Goal: Share content: Share content

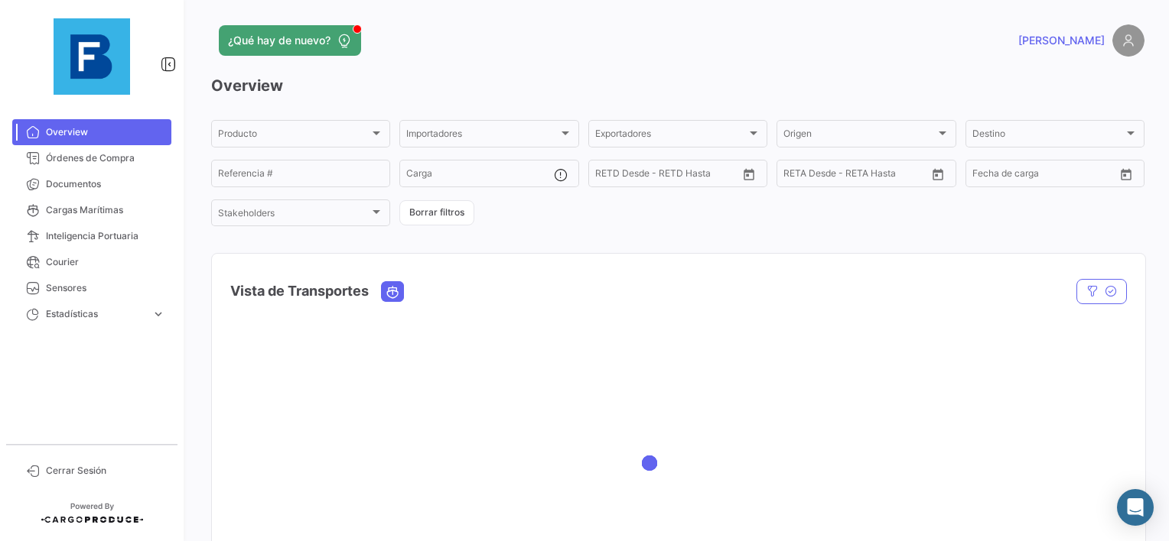
click at [60, 104] on div at bounding box center [92, 56] width 184 height 113
click at [58, 176] on link "Documentos" at bounding box center [91, 184] width 159 height 26
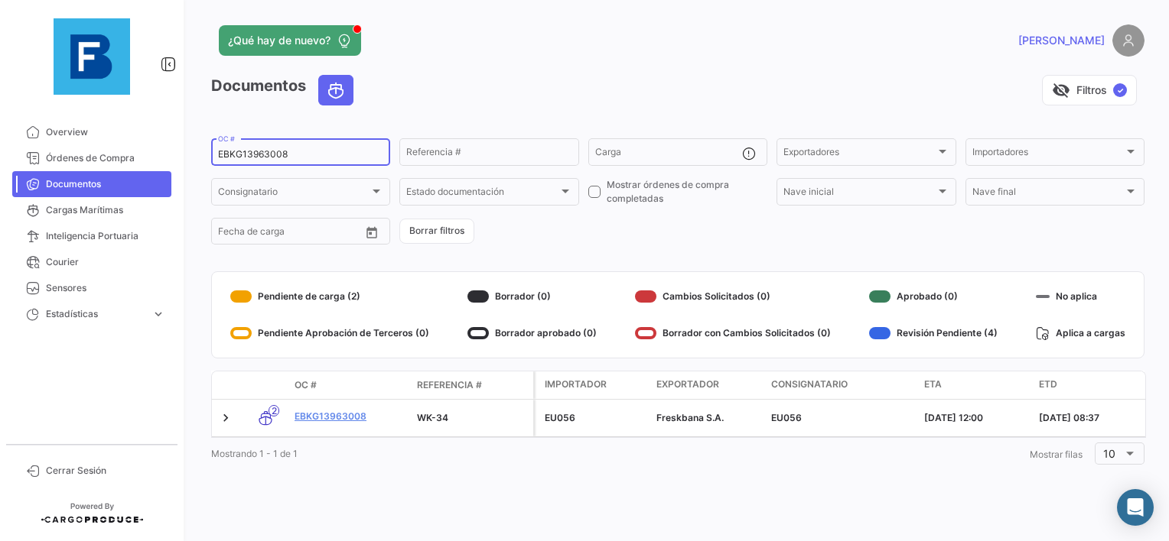
click at [230, 148] on div "EBKG13963008 OC #" at bounding box center [300, 151] width 165 height 30
click at [257, 160] on input "EBKG13963008" at bounding box center [300, 154] width 165 height 11
click at [258, 158] on input "EBKG13963008" at bounding box center [300, 154] width 165 height 11
click at [259, 158] on input "EBKG13963008" at bounding box center [300, 154] width 165 height 11
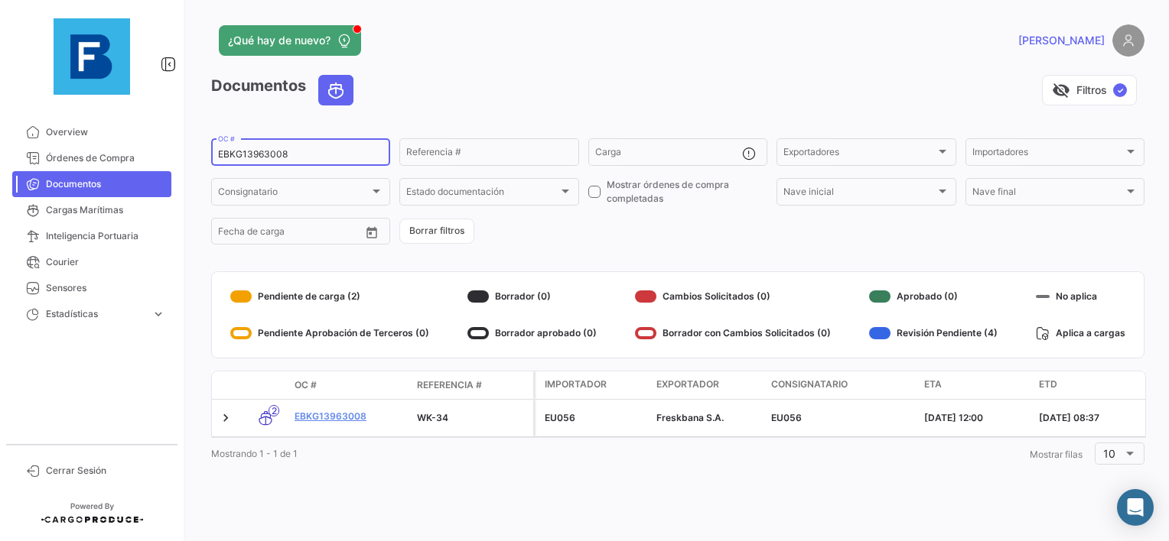
click at [259, 158] on input "EBKG13963008" at bounding box center [300, 154] width 165 height 11
paste input "858501"
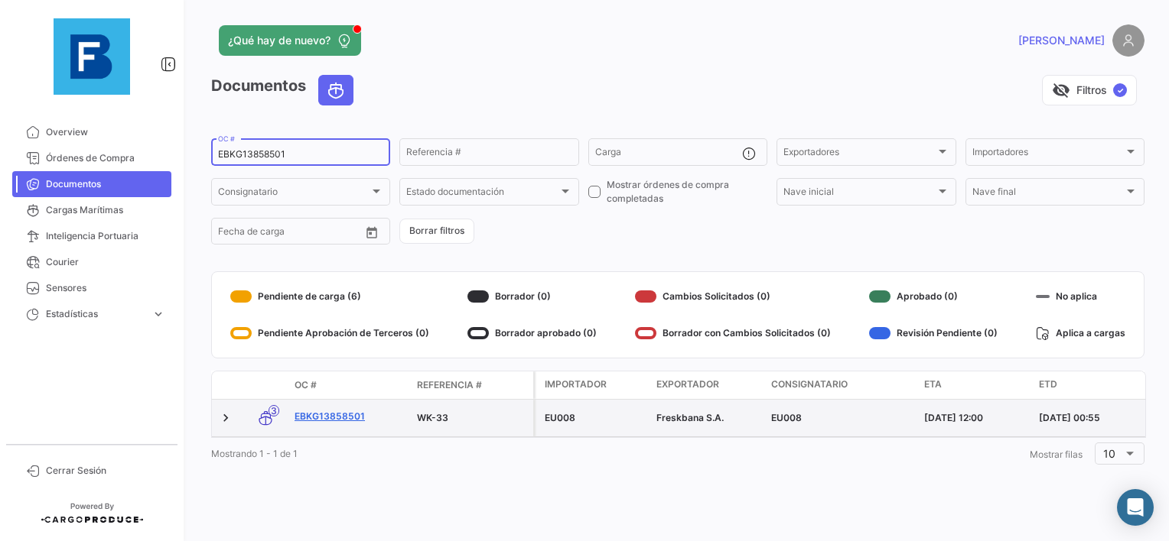
type input "EBKG13858501"
click at [331, 418] on link "EBKG13858501" at bounding box center [349, 417] width 110 height 14
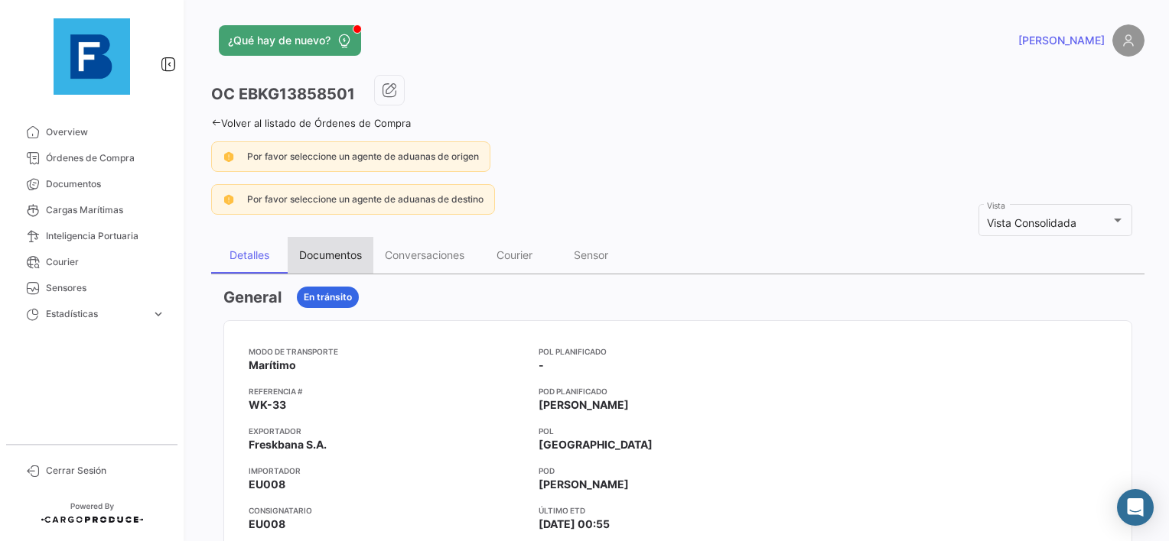
click at [315, 255] on div "Documentos" at bounding box center [330, 255] width 63 height 13
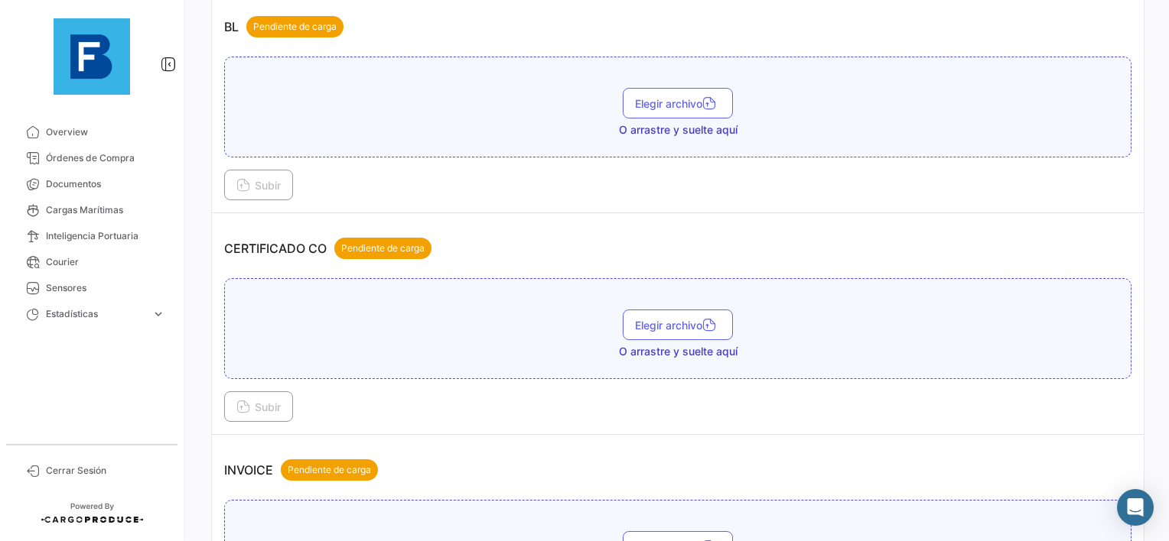
scroll to position [306, 0]
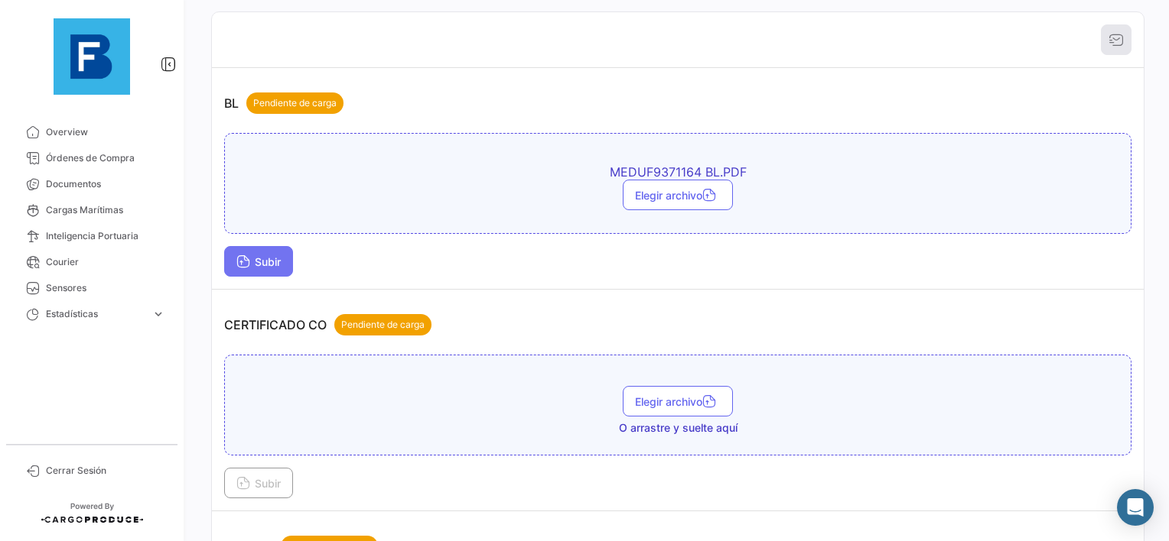
click at [268, 260] on span "Subir" at bounding box center [258, 261] width 44 height 13
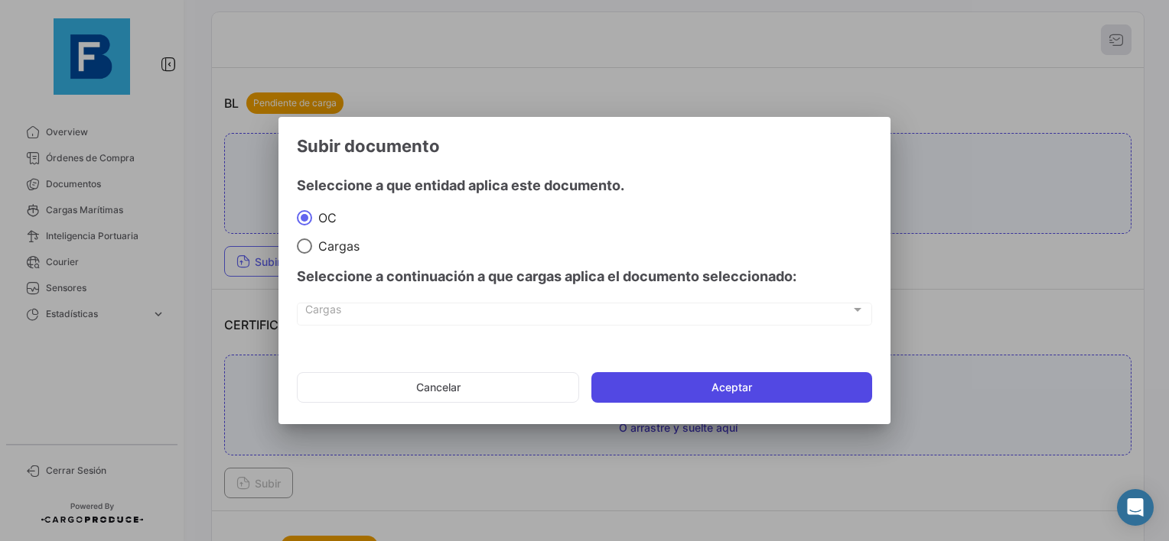
click at [650, 394] on button "Aceptar" at bounding box center [731, 387] width 281 height 31
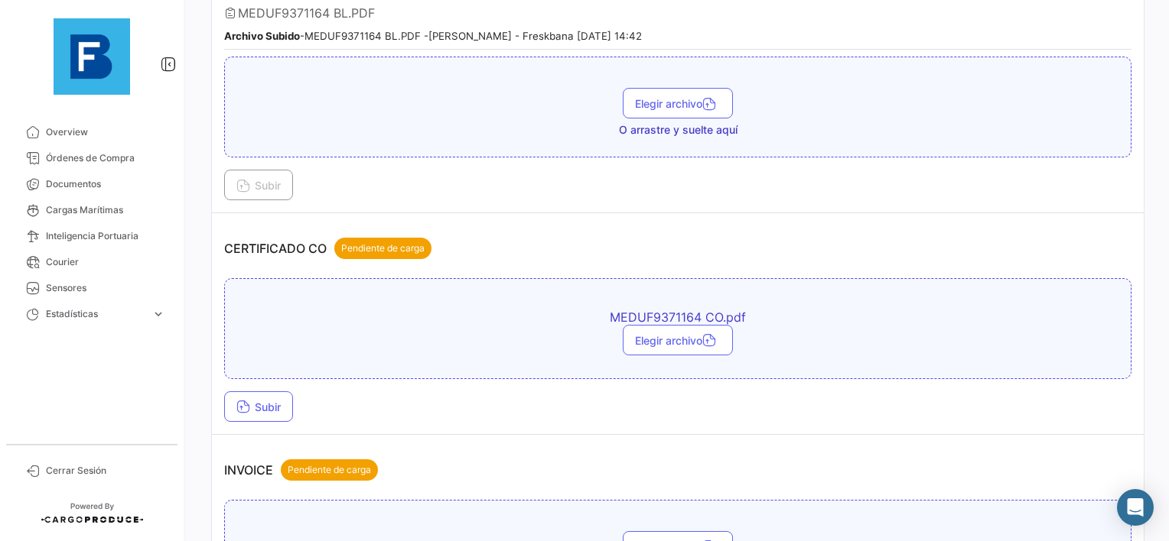
scroll to position [612, 0]
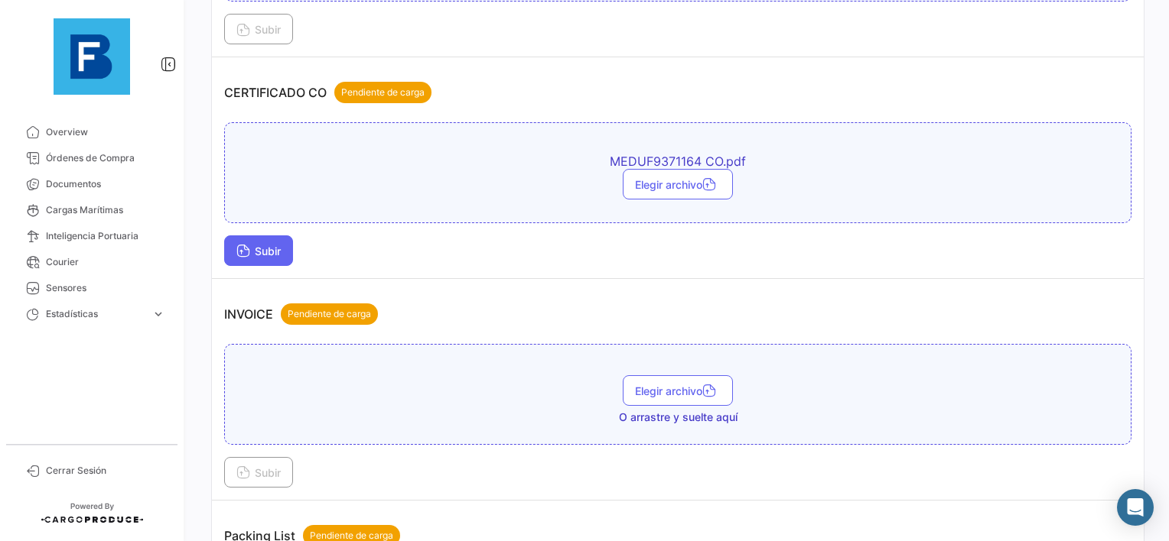
click at [249, 245] on span "Subir" at bounding box center [258, 251] width 44 height 13
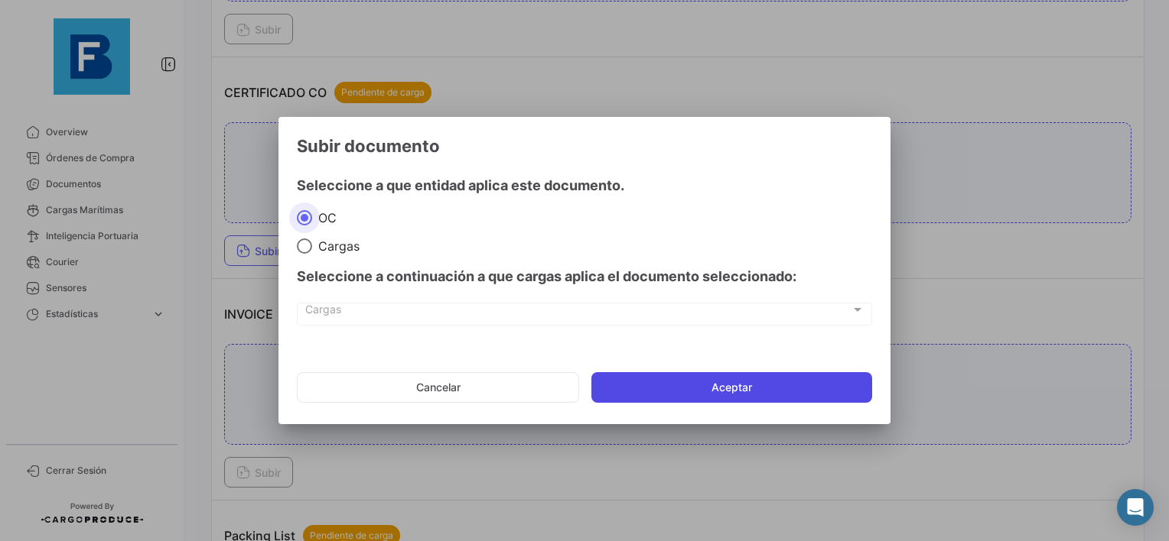
click at [690, 398] on button "Aceptar" at bounding box center [731, 387] width 281 height 31
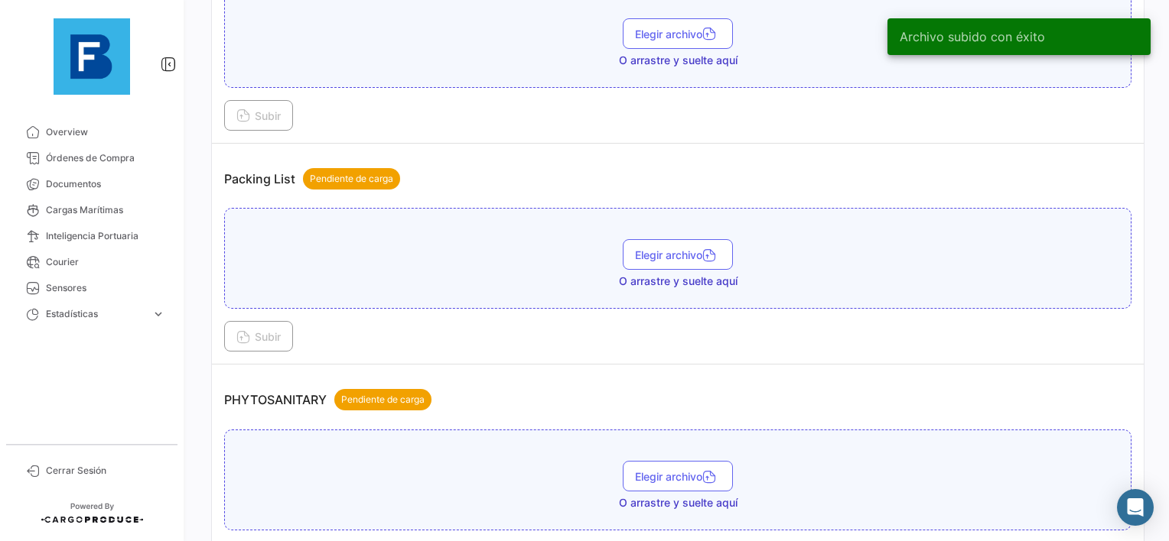
scroll to position [1071, 0]
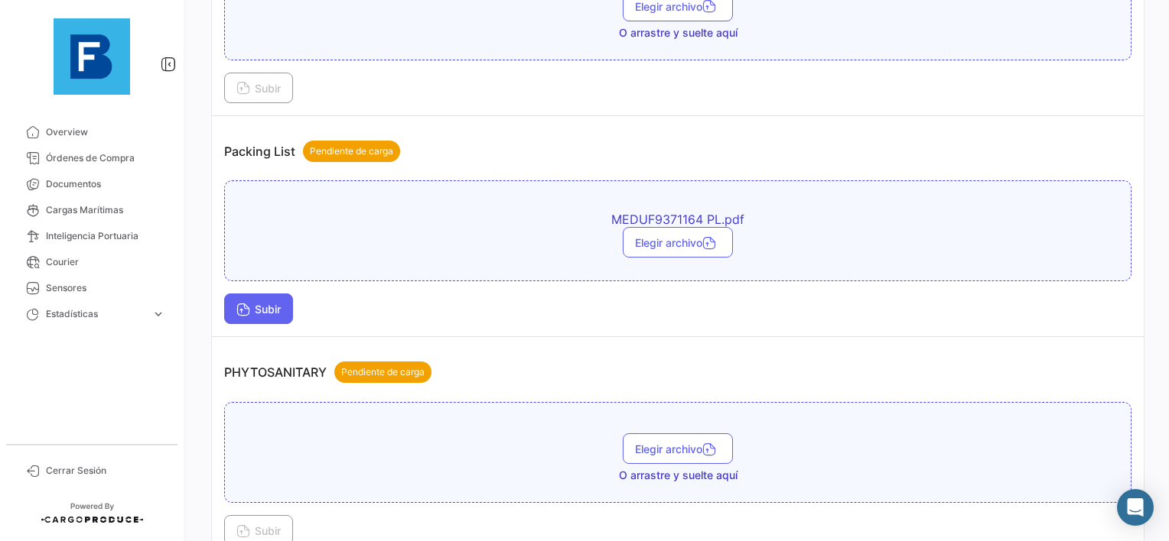
click at [245, 304] on icon at bounding box center [243, 311] width 14 height 14
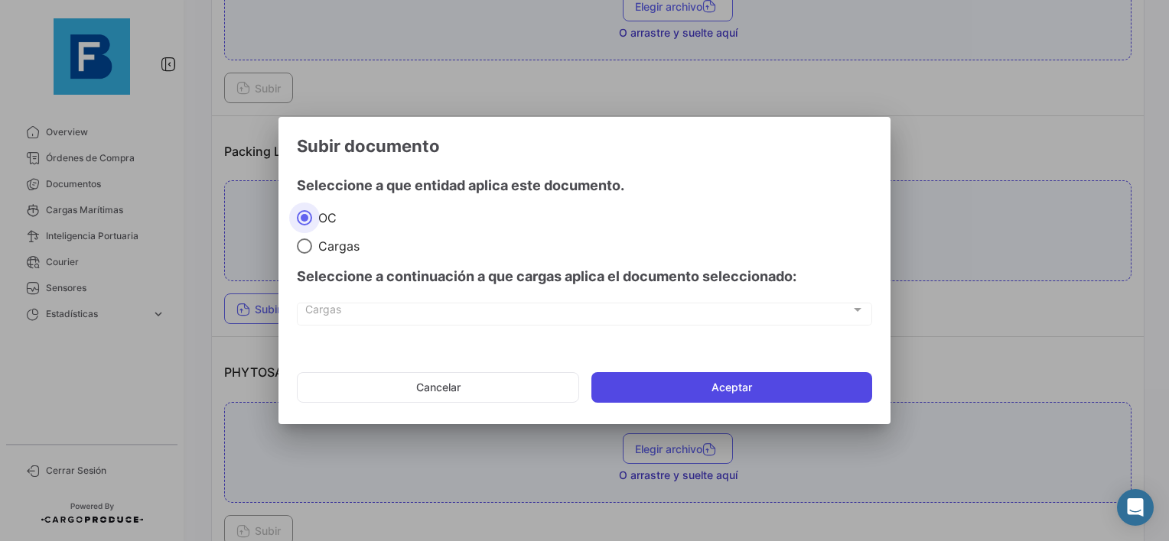
click at [701, 389] on button "Aceptar" at bounding box center [731, 387] width 281 height 31
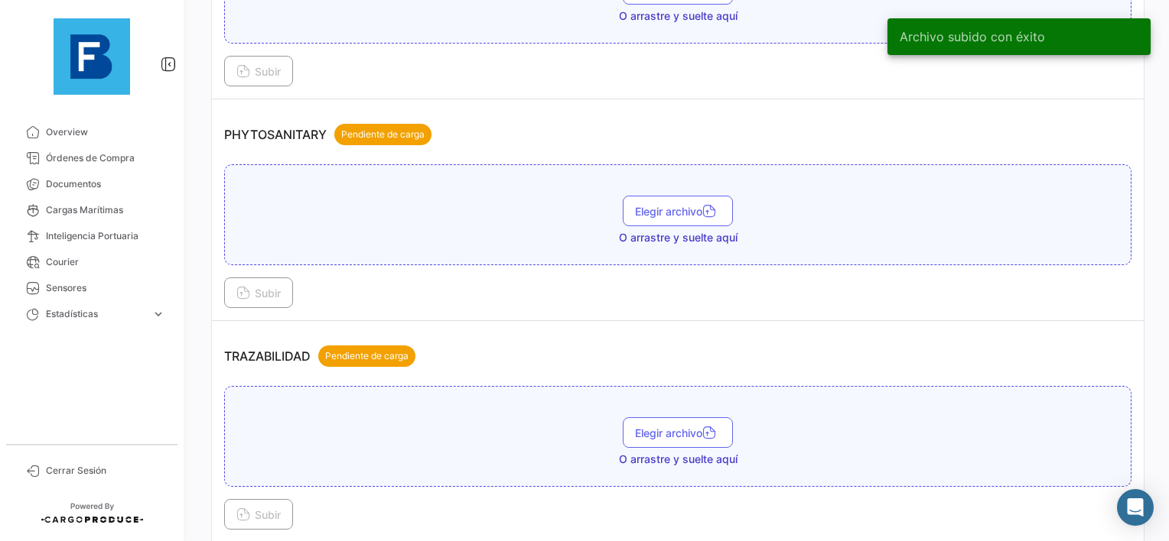
scroll to position [1377, 0]
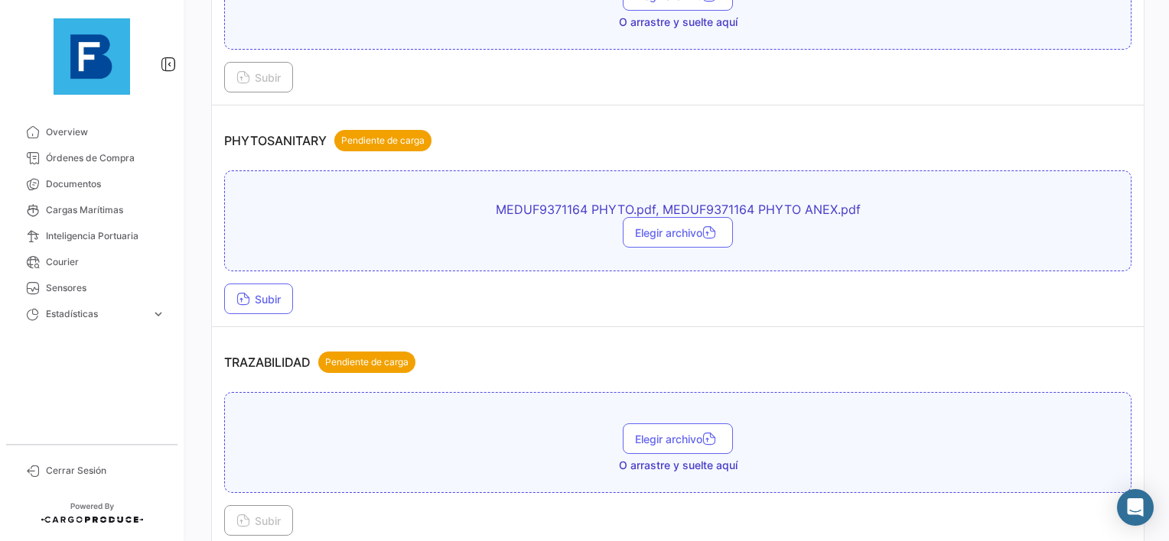
click at [213, 284] on td "PHYTOSANITARY Pendiente de carga MEDUF9371164 PHYTO.pdf, MEDUF9371164 PHYTO ANE…" at bounding box center [677, 217] width 931 height 222
click at [236, 294] on icon at bounding box center [243, 301] width 14 height 14
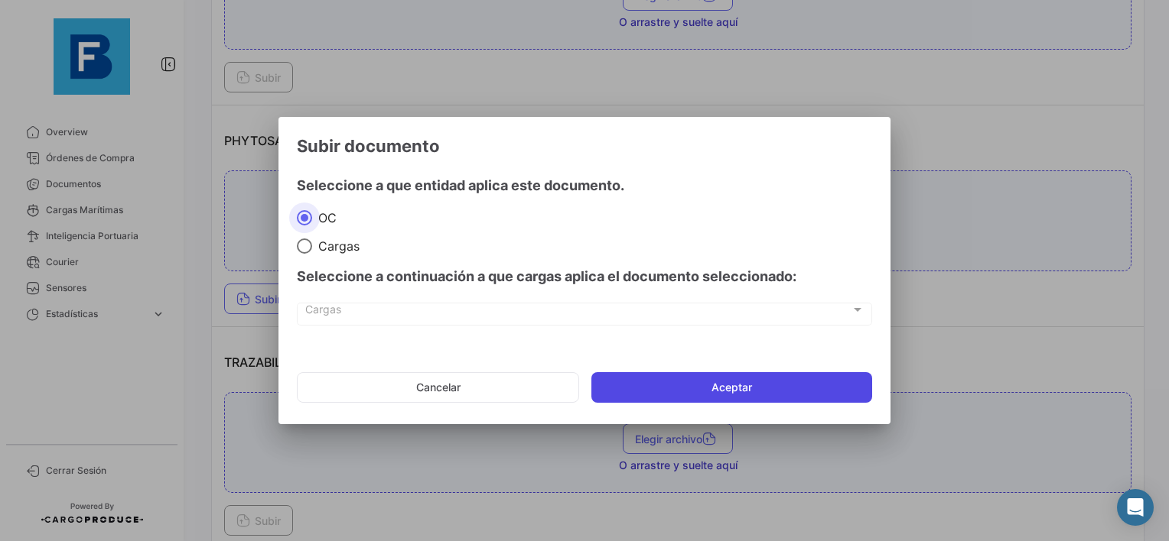
drag, startPoint x: 652, startPoint y: 370, endPoint x: 647, endPoint y: 395, distance: 25.7
click at [651, 376] on mat-dialog-actions "Cancelar Aceptar" at bounding box center [584, 388] width 575 height 52
click at [647, 395] on button "Aceptar" at bounding box center [731, 387] width 281 height 31
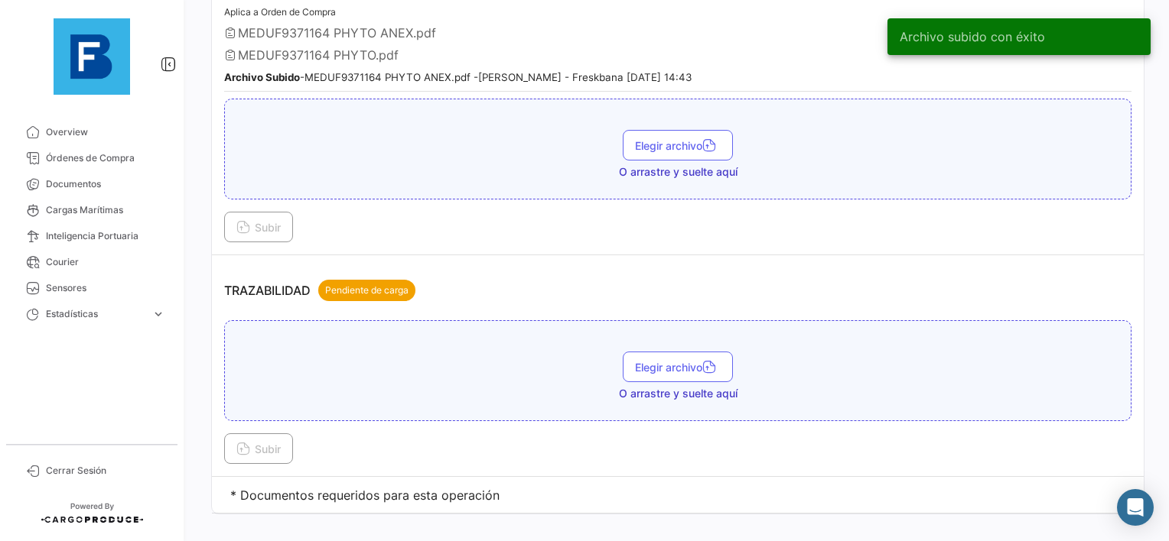
scroll to position [1551, 0]
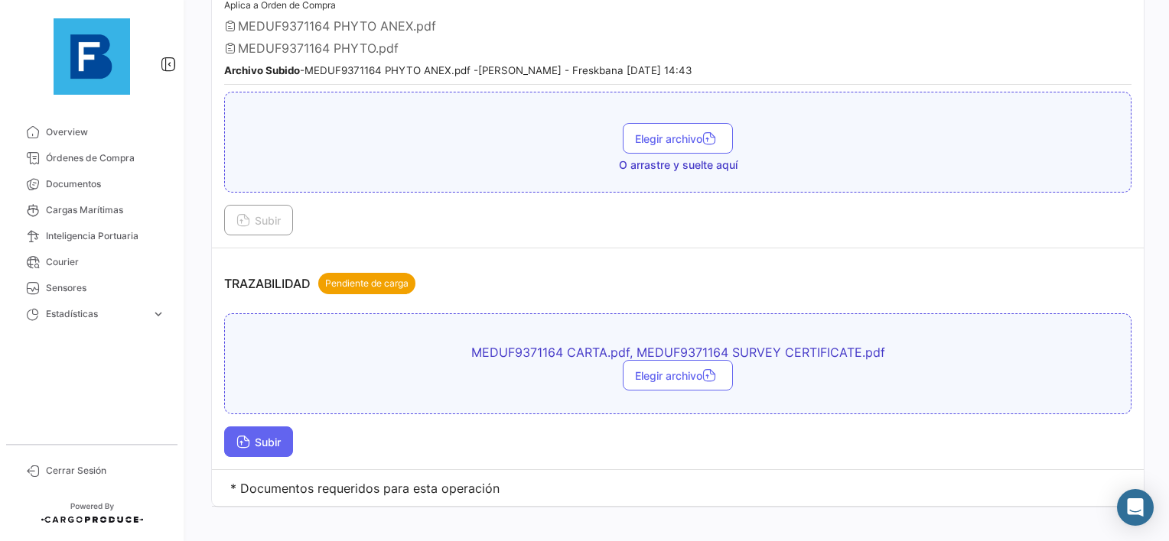
click at [269, 436] on span "Subir" at bounding box center [258, 442] width 44 height 13
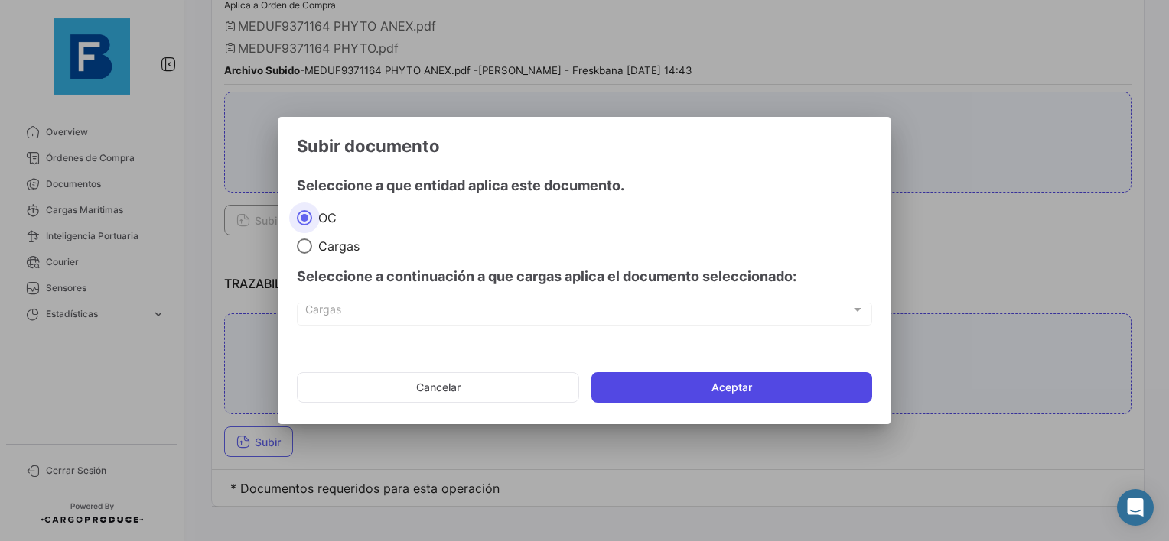
click at [711, 383] on button "Aceptar" at bounding box center [731, 387] width 281 height 31
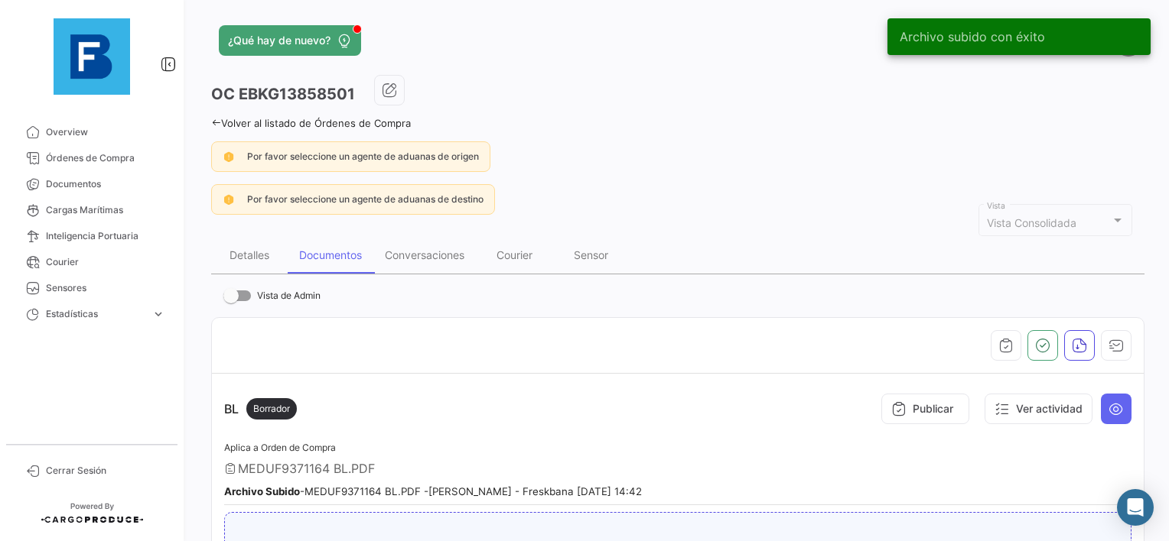
scroll to position [0, 0]
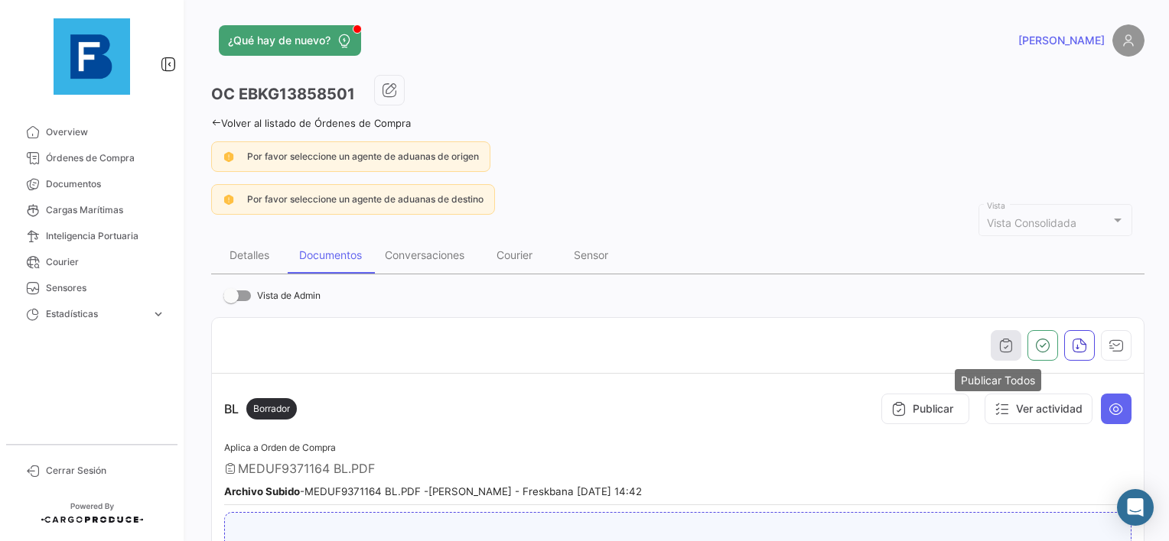
click at [999, 338] on icon "button" at bounding box center [1005, 345] width 15 height 15
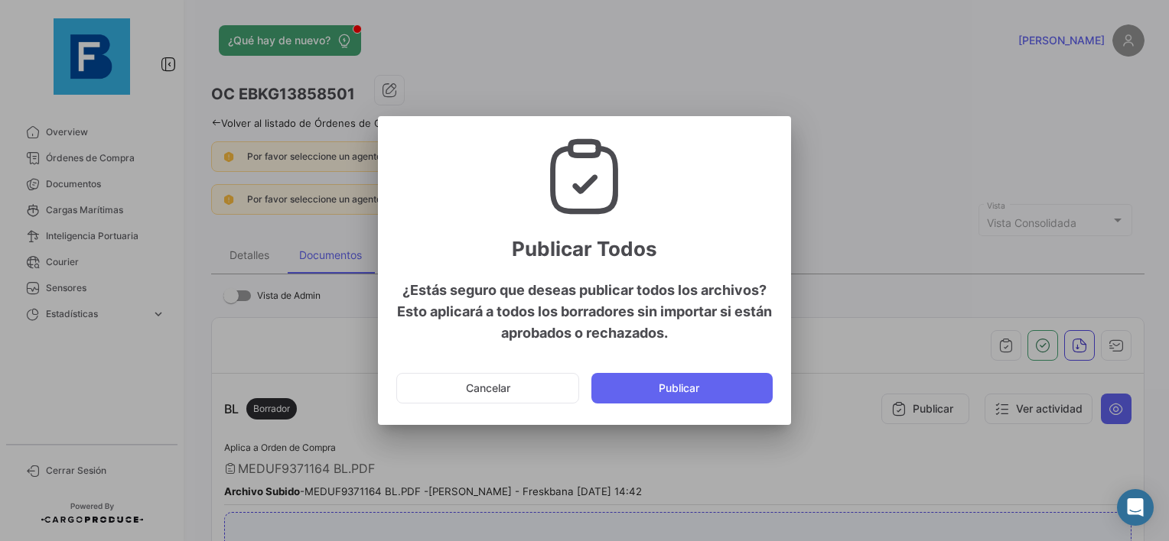
click at [671, 418] on mat-dialog-container "Publicar Todos ¿Estás seguro que deseas publicar todos los archivos? Esto aplic…" at bounding box center [584, 270] width 413 height 309
click at [683, 395] on button "Publicar" at bounding box center [681, 388] width 181 height 31
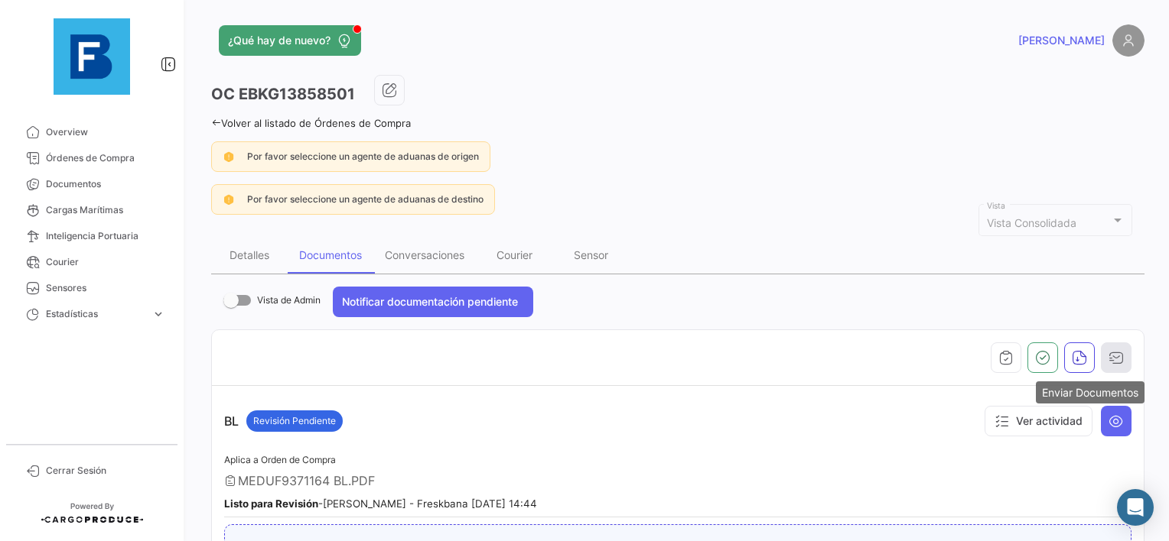
click at [1117, 359] on button "button" at bounding box center [1116, 358] width 31 height 31
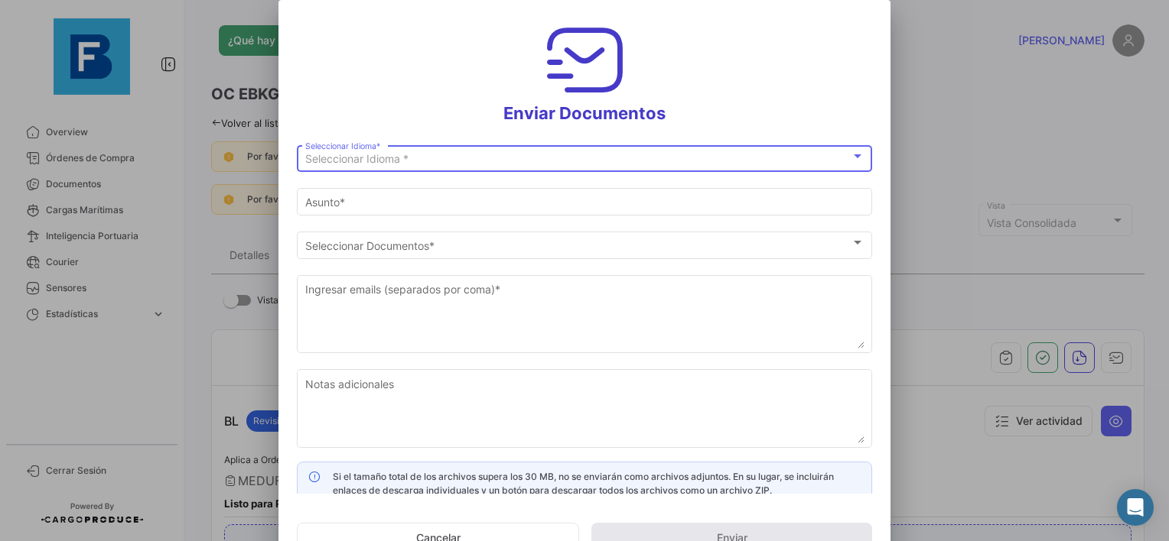
click at [363, 167] on div "Seleccionar Idioma * Seleccionar Idioma *" at bounding box center [584, 157] width 559 height 30
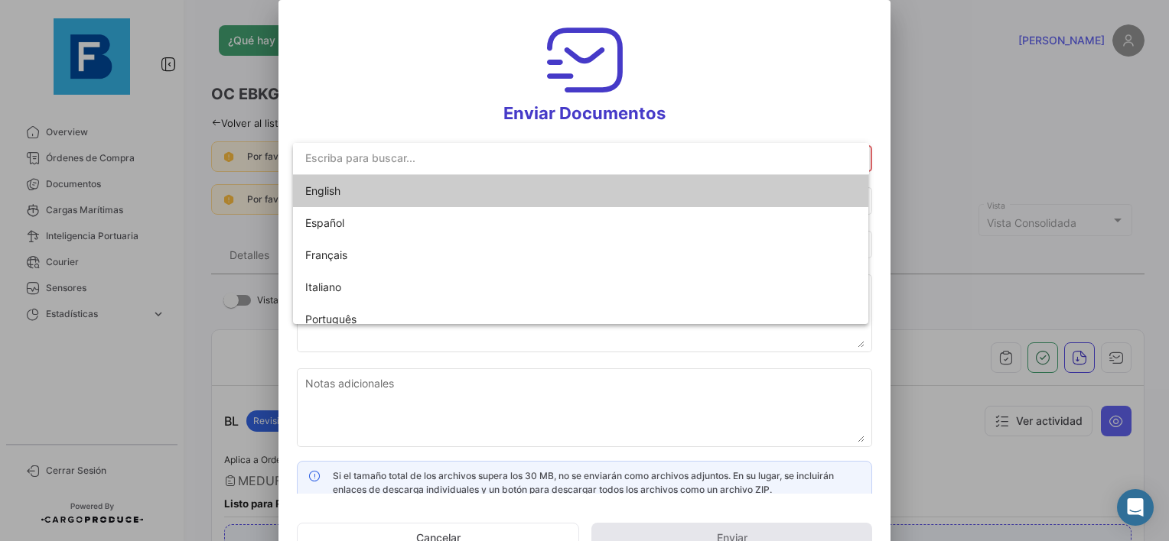
click at [369, 184] on span "English" at bounding box center [412, 191] width 214 height 32
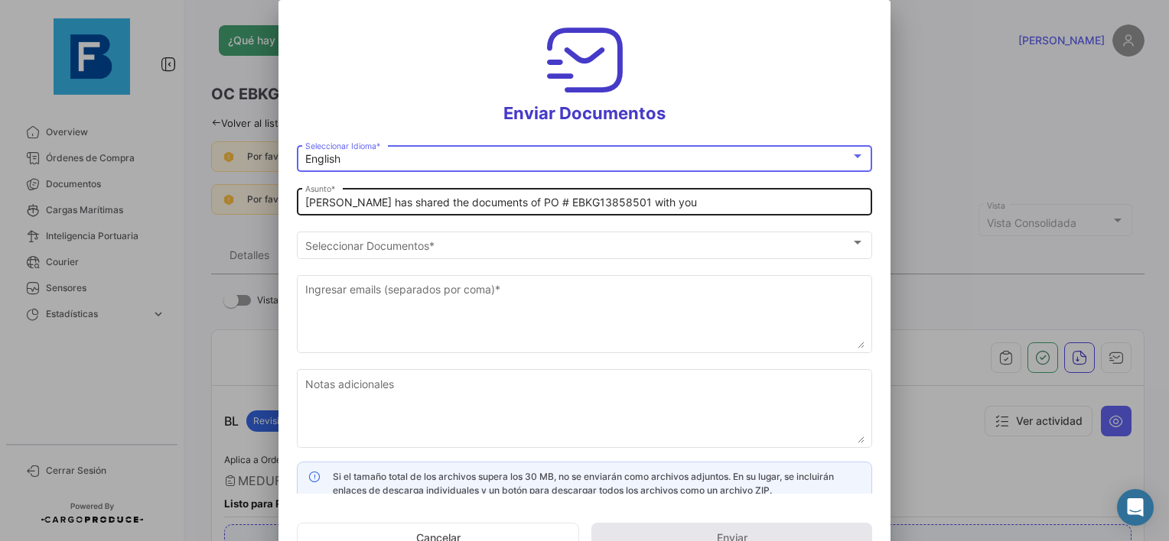
click at [301, 199] on div "[PERSON_NAME] has shared the documents of PO # EBKG13858501 with you Asunto *" at bounding box center [584, 201] width 575 height 30
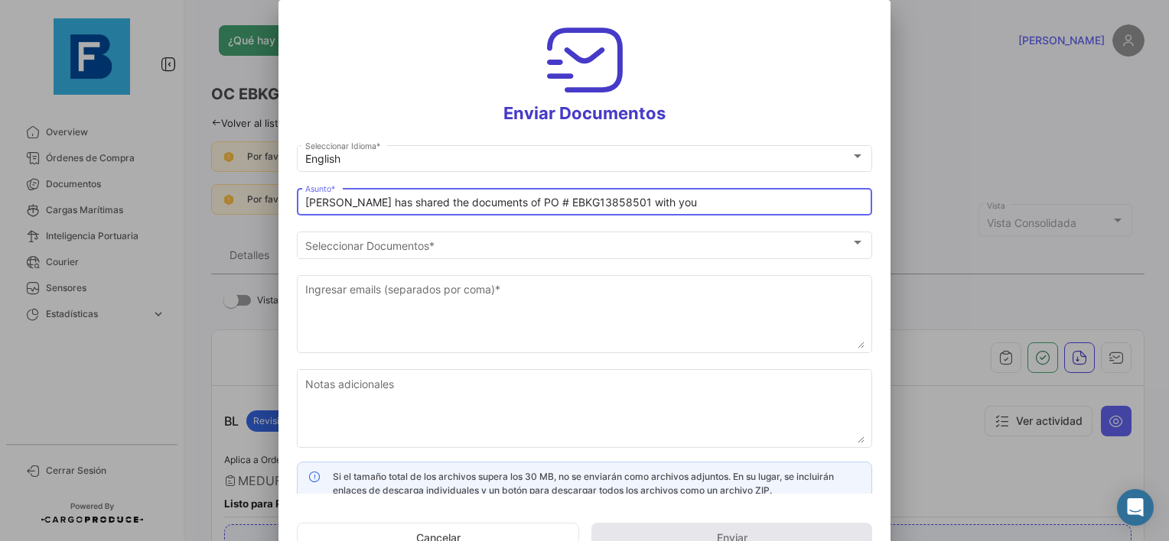
click at [306, 206] on input "[PERSON_NAME] has shared the documents of PO # EBKG13858501 with you" at bounding box center [584, 203] width 559 height 13
paste input "BANA [PERSON_NAME] LLC_FRESKBANA_DOCUMENTS_WK XX"
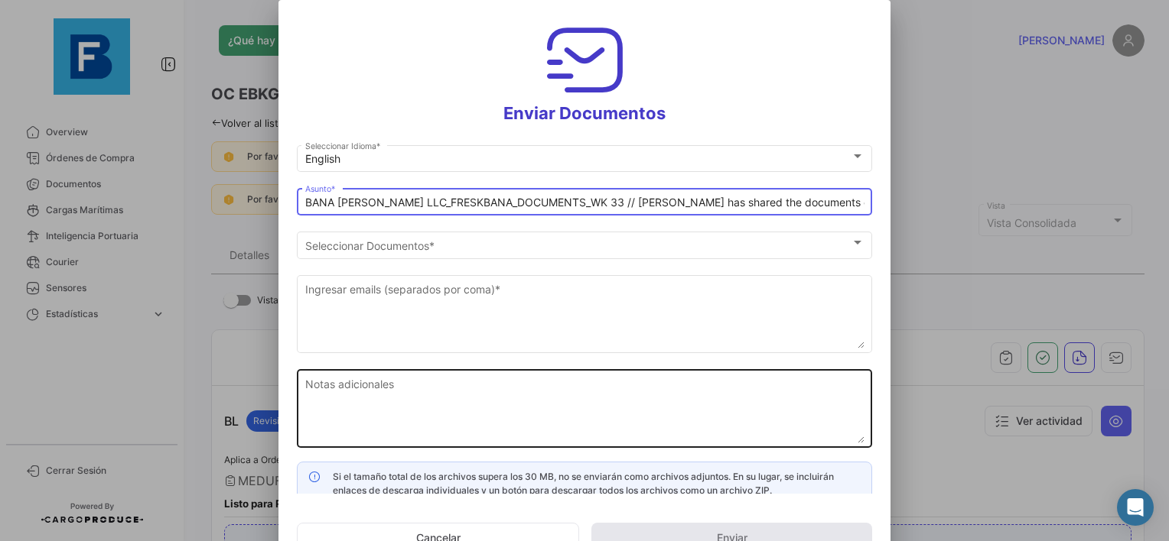
type input "BANA [PERSON_NAME] LLC_FRESKBANA_DOCUMENTS_WK 33 // [PERSON_NAME] has shared th…"
click at [424, 382] on textarea "Notas adicionales" at bounding box center [584, 409] width 559 height 67
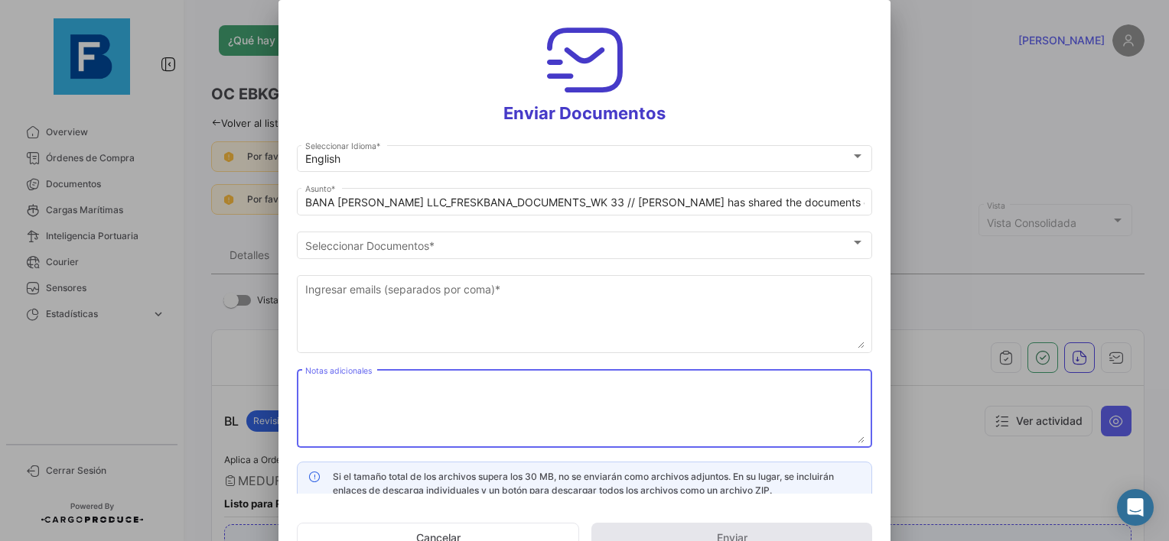
paste textarea "BANA [PERSON_NAME] LLC_FRESKBANA_DOCUMENTS_WK XX"
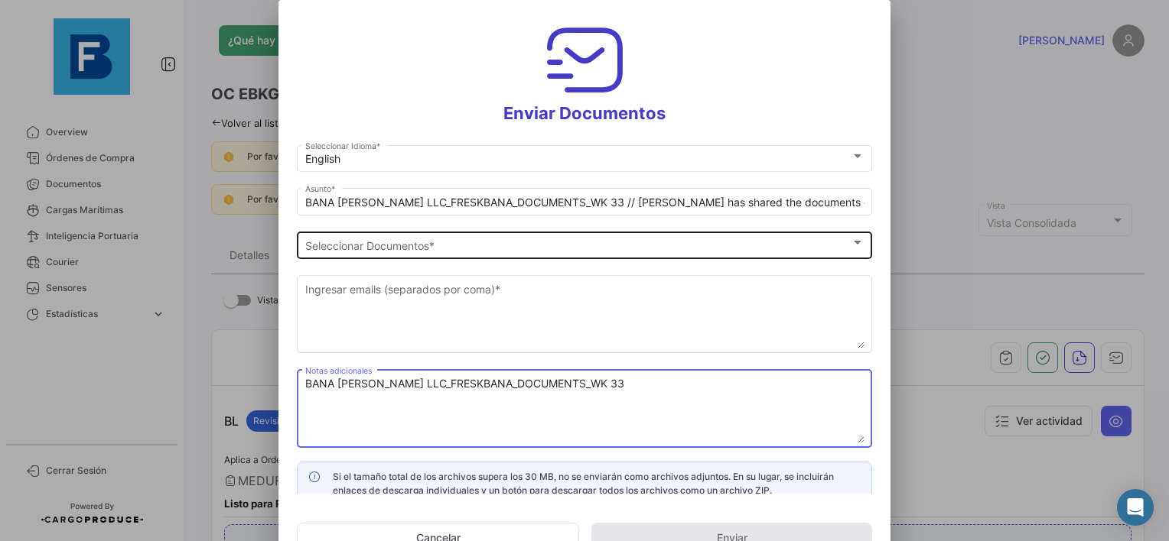
type textarea "BANA [PERSON_NAME] LLC_FRESKBANA_DOCUMENTS_WK 33"
click at [394, 242] on span "Seleccionar Documentos" at bounding box center [577, 245] width 545 height 13
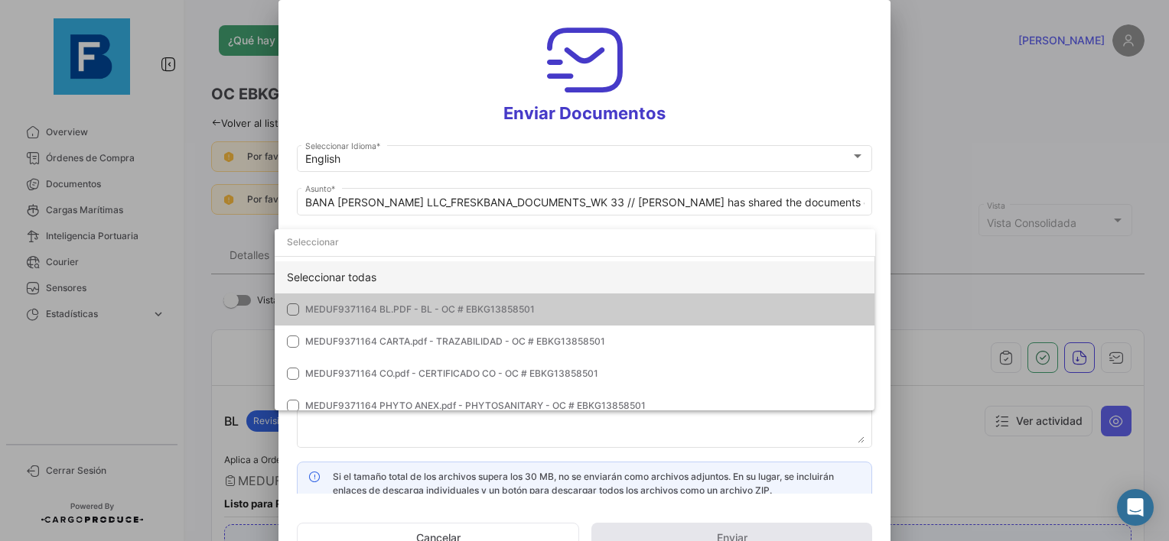
click at [330, 279] on div "Seleccionar todas" at bounding box center [575, 278] width 600 height 32
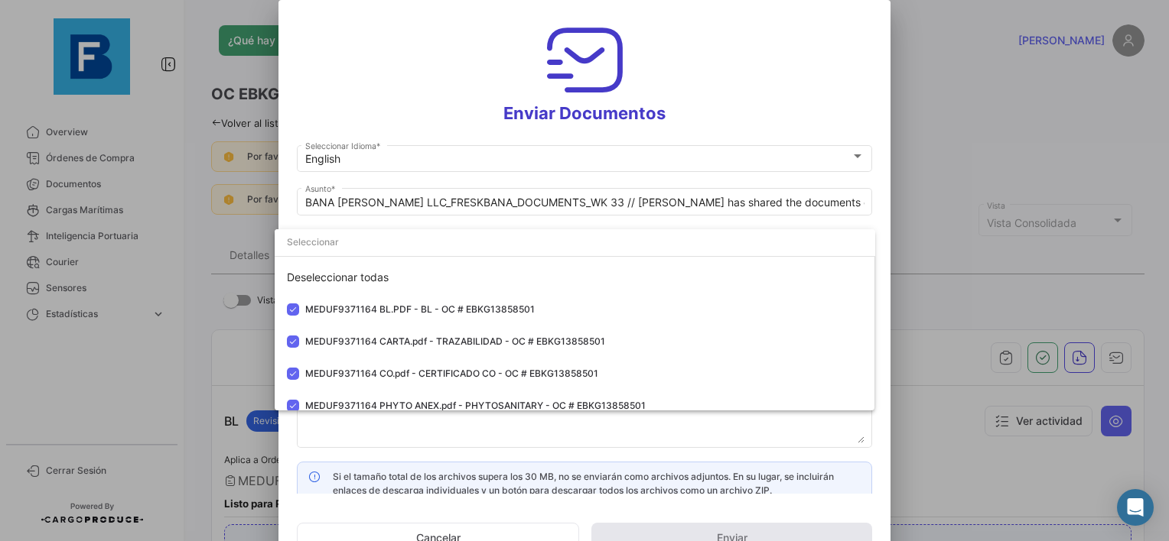
click at [382, 440] on div at bounding box center [584, 270] width 1169 height 541
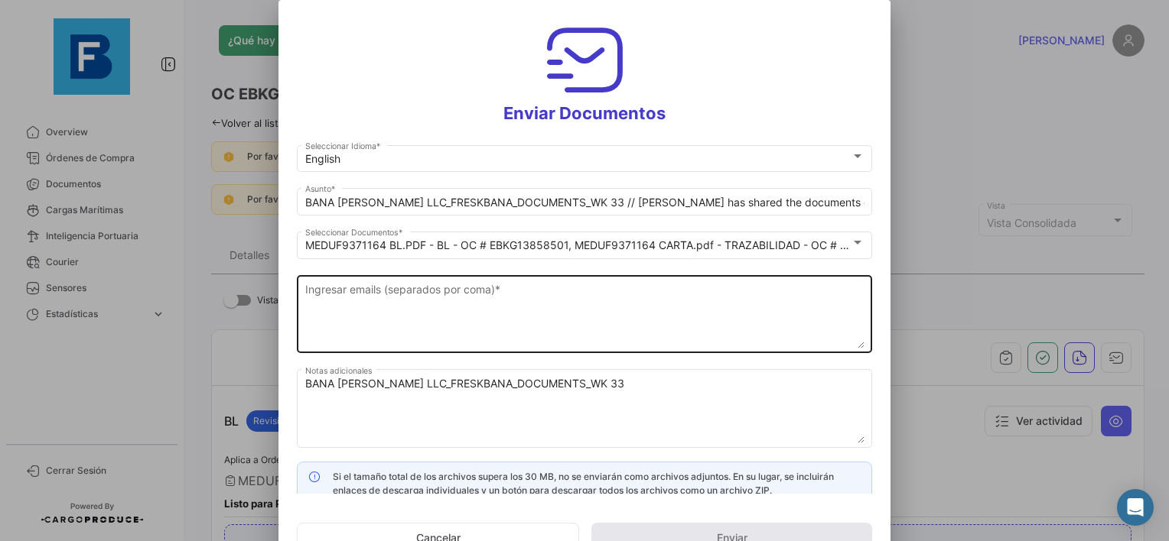
click at [433, 286] on textarea "Ingresar emails (separados por coma) *" at bounding box center [584, 314] width 559 height 67
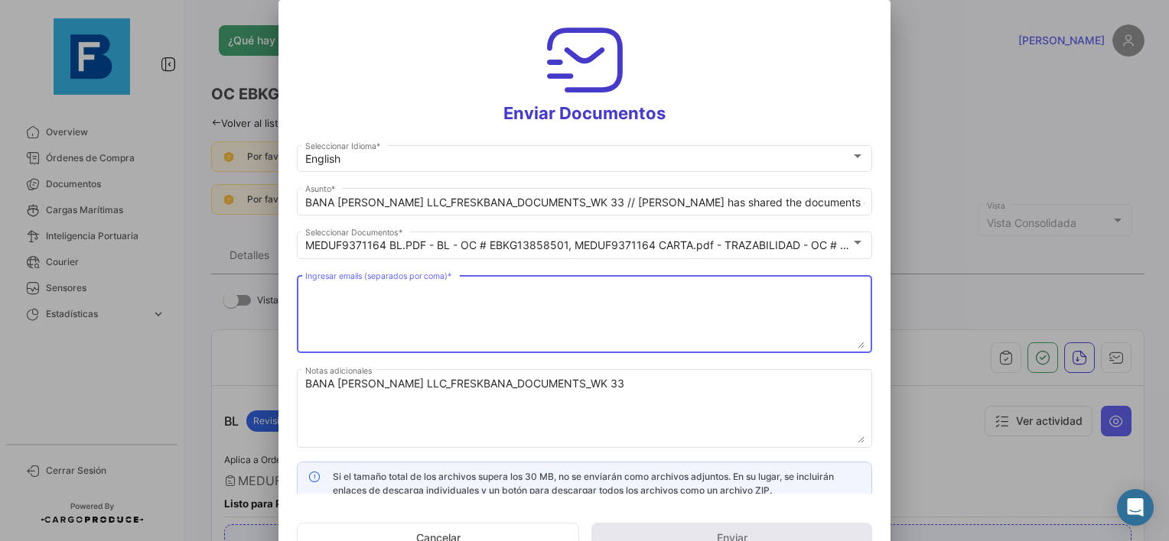
paste textarea "[EMAIL_ADDRESS][DOMAIN_NAME],[EMAIL_ADDRESS][DOMAIN_NAME],[PERSON_NAME][EMAIL_A…"
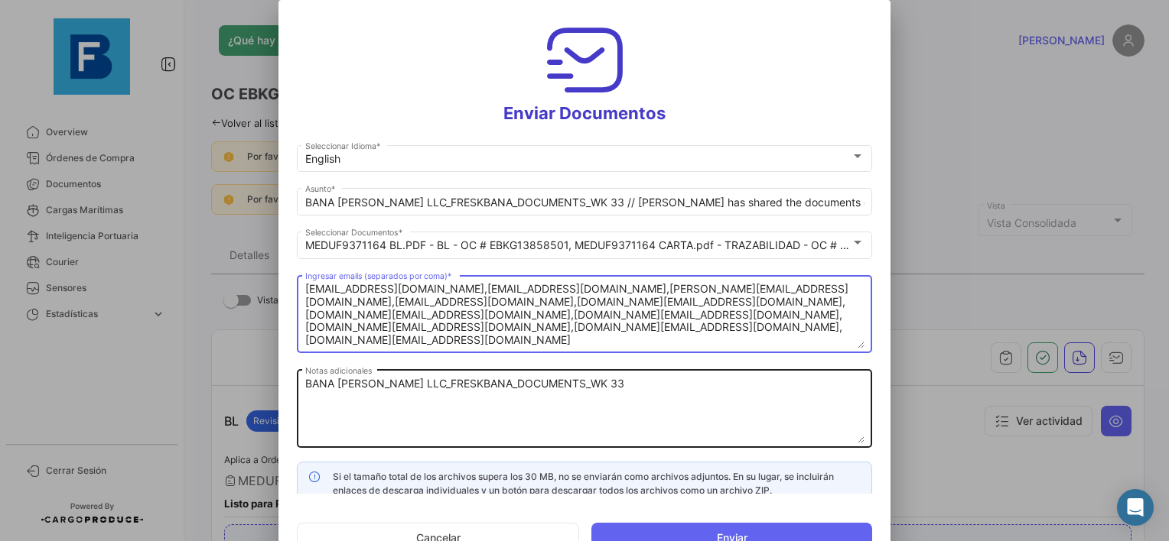
type textarea "[EMAIL_ADDRESS][DOMAIN_NAME],[EMAIL_ADDRESS][DOMAIN_NAME],[PERSON_NAME][EMAIL_A…"
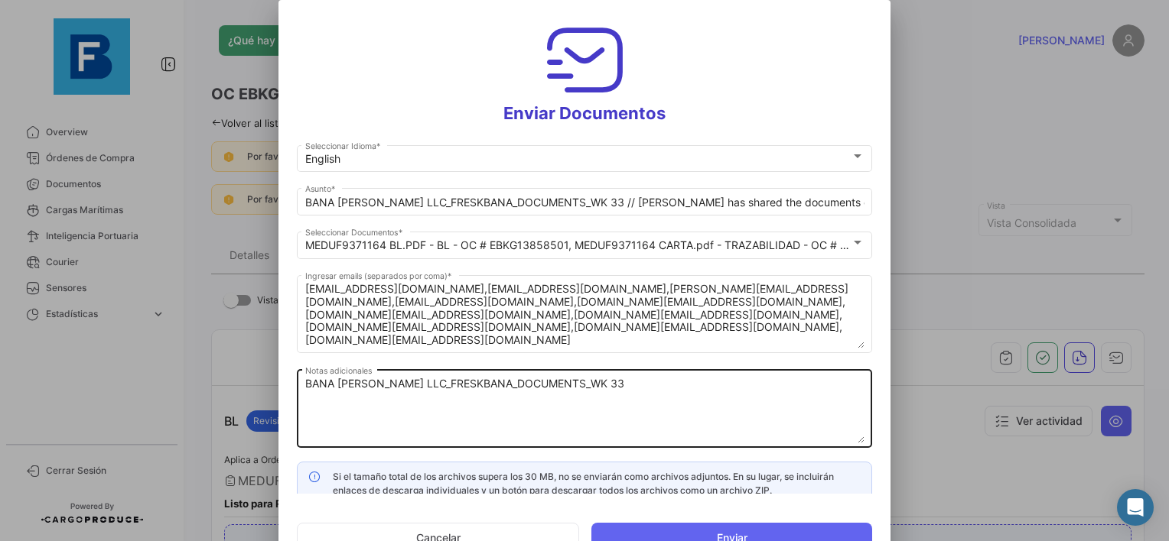
click at [434, 444] on div "BANA [PERSON_NAME] LLC_FRESKBANA_DOCUMENTS_WK 33 Notas adicionales" at bounding box center [584, 407] width 559 height 81
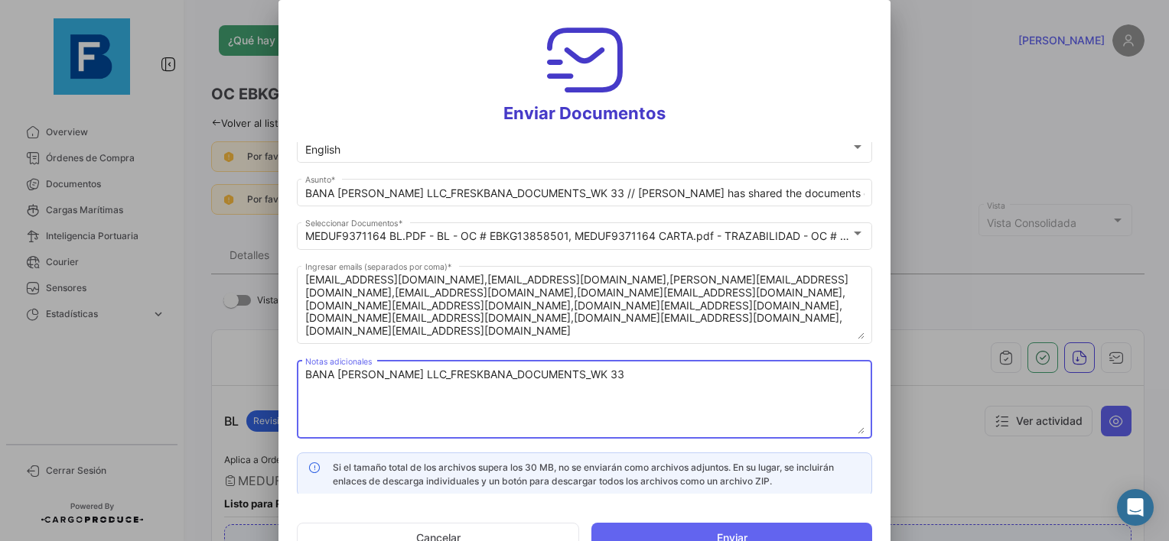
scroll to position [11, 0]
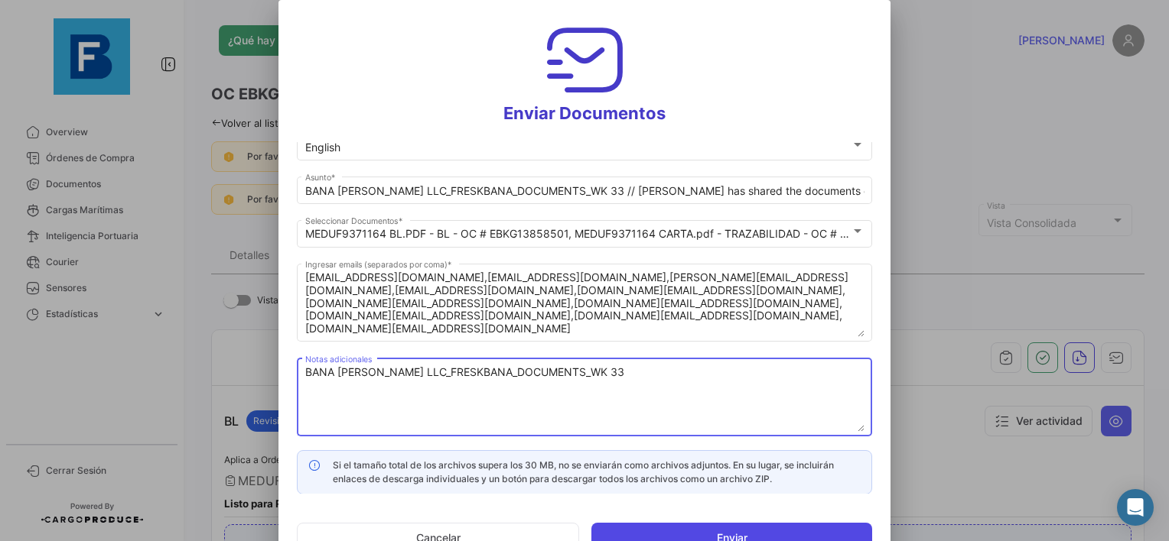
click at [743, 533] on button "Enviar" at bounding box center [731, 538] width 281 height 31
